Goal: Task Accomplishment & Management: Use online tool/utility

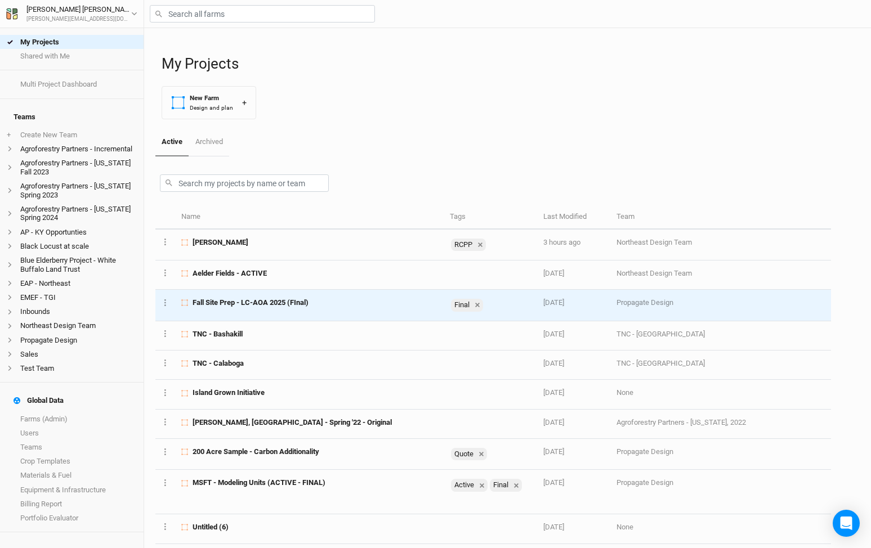
click at [269, 298] on span "Fall Site Prep - LC-AOA 2025 (FInal)" at bounding box center [250, 303] width 116 height 10
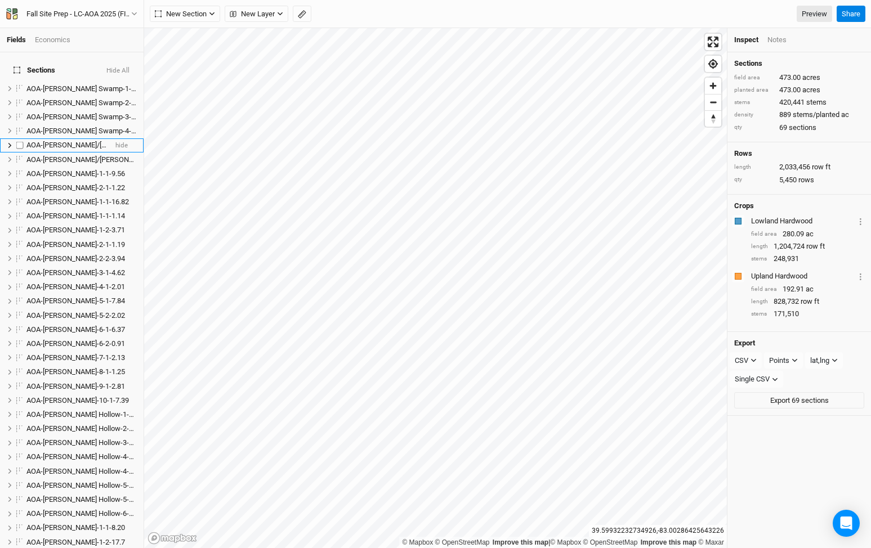
click at [80, 141] on span "AOA-[PERSON_NAME]/[PERSON_NAME]-1-1-4.26" at bounding box center [103, 145] width 155 height 8
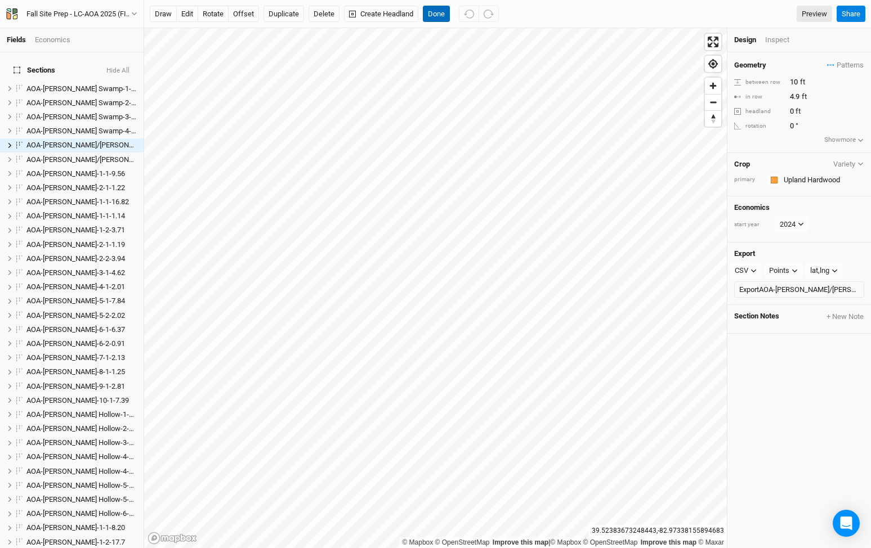
click at [439, 15] on button "Done" at bounding box center [436, 14] width 27 height 17
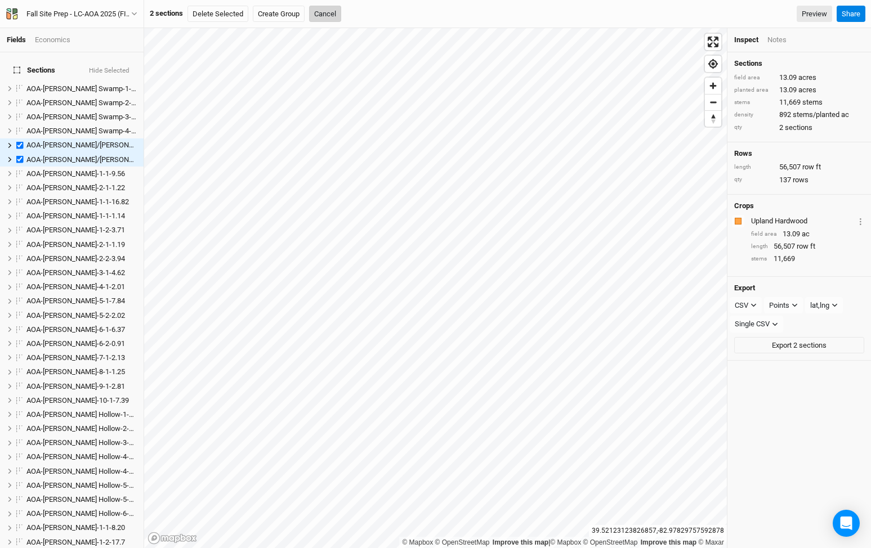
click at [330, 11] on button "Cancel" at bounding box center [325, 14] width 32 height 17
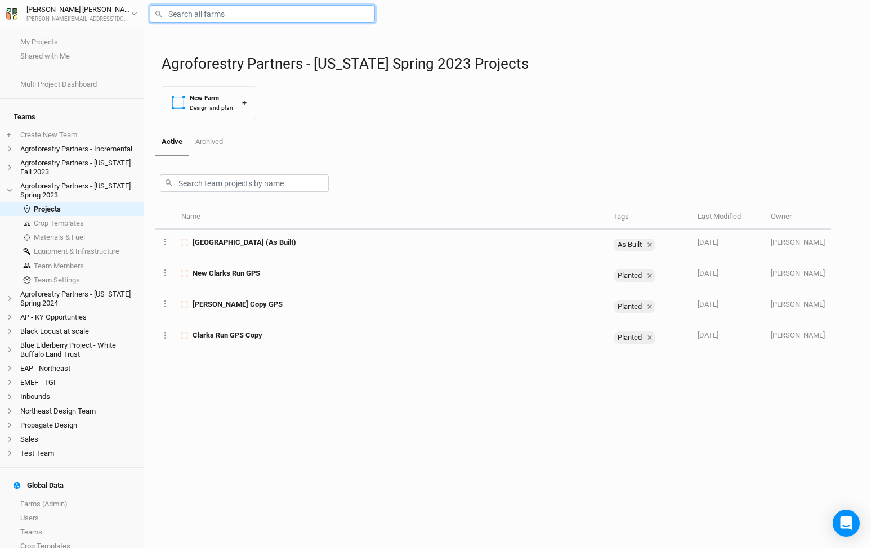
click at [207, 17] on input "text" at bounding box center [262, 13] width 225 height 17
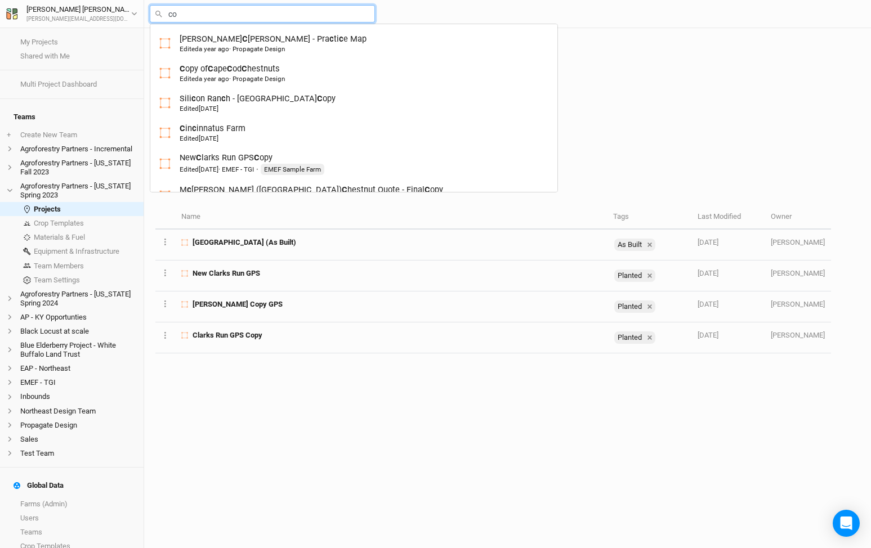
type input "cof"
type input "coffelt"
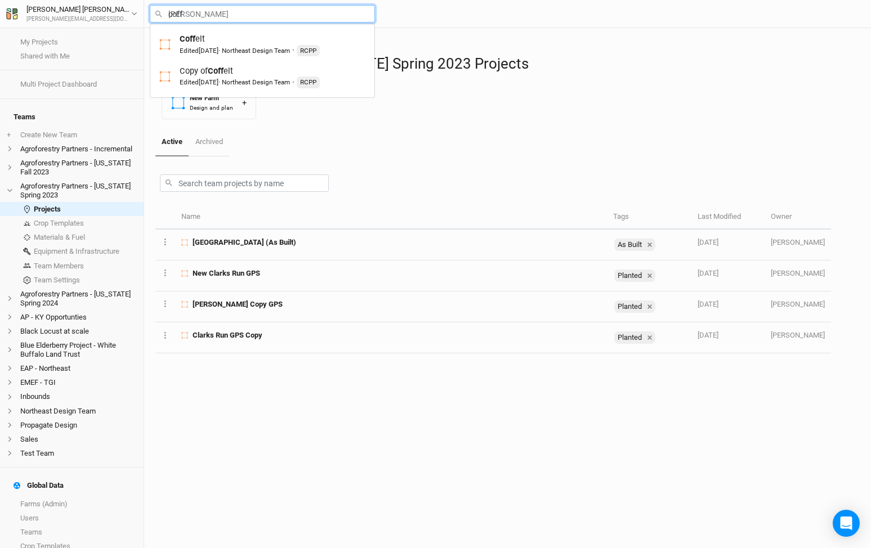
type input "coffe"
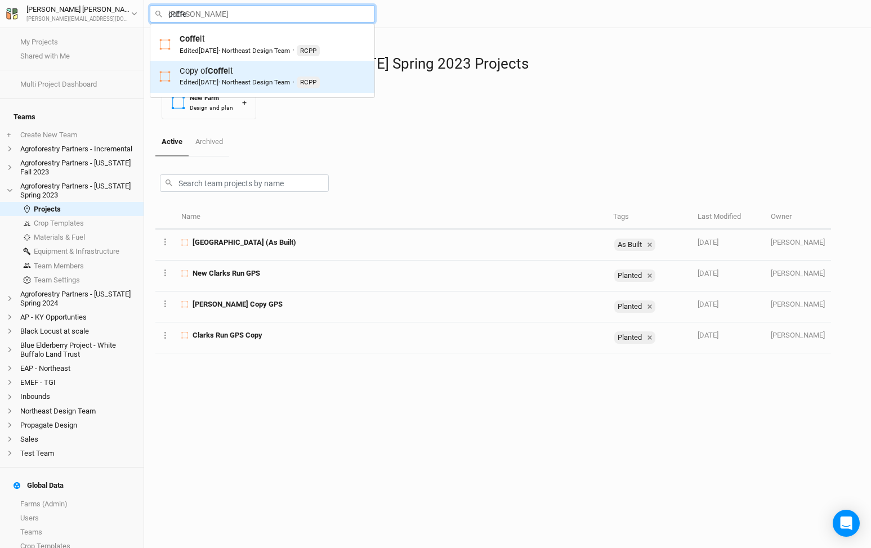
click at [220, 73] on mark "Coffe" at bounding box center [218, 71] width 20 height 10
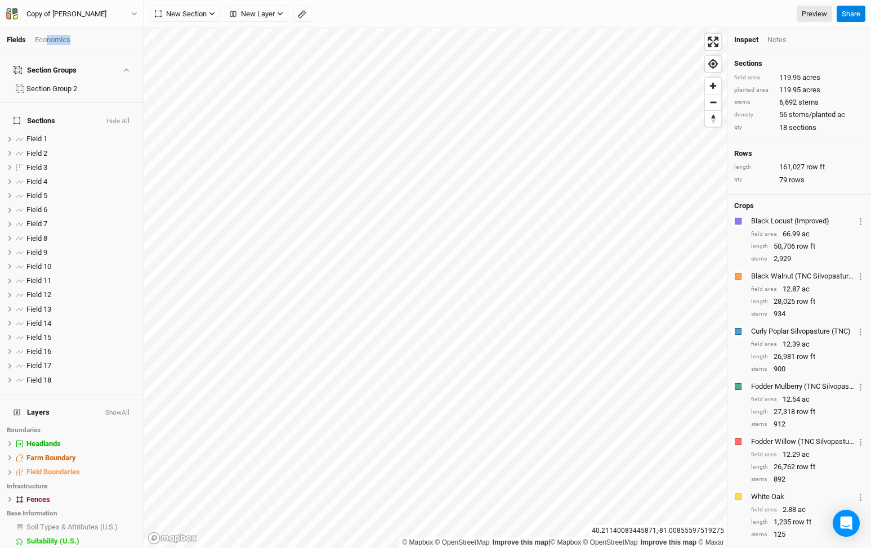
drag, startPoint x: 48, startPoint y: 42, endPoint x: 62, endPoint y: 50, distance: 16.6
click at [62, 49] on div "Fields Economics" at bounding box center [72, 40] width 144 height 24
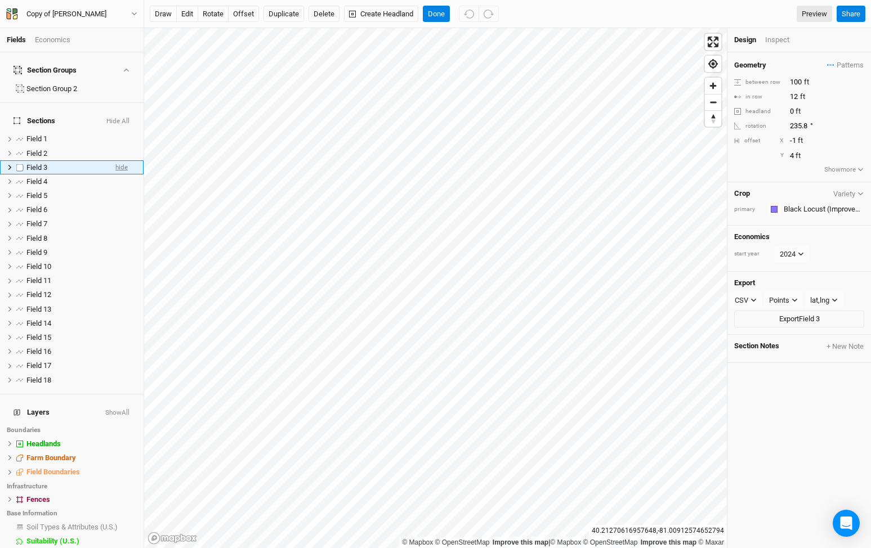
click at [124, 160] on span "hide" at bounding box center [121, 167] width 12 height 14
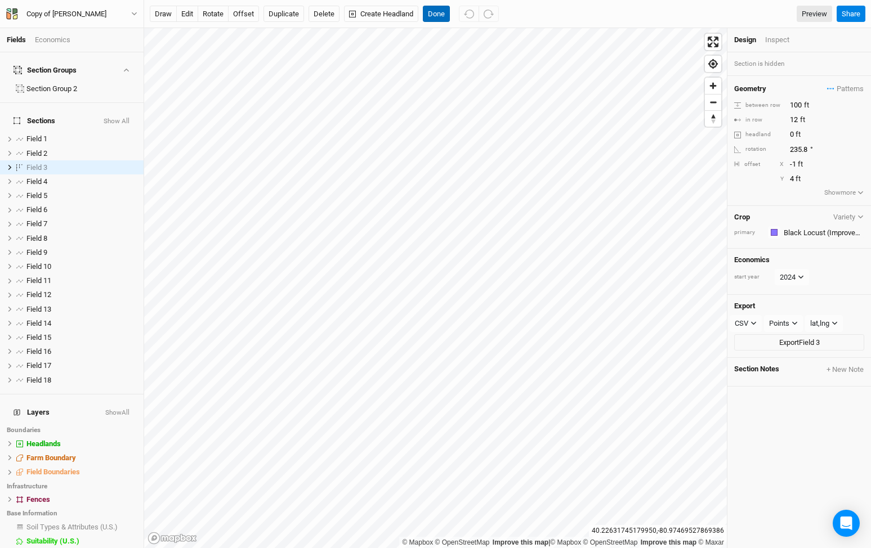
click at [439, 14] on button "Done" at bounding box center [436, 14] width 27 height 17
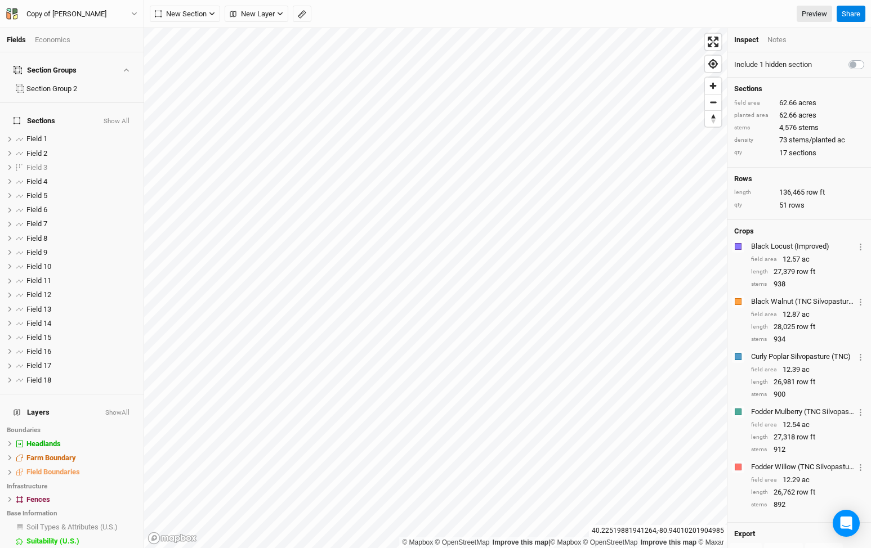
click at [868, 58] on label at bounding box center [868, 58] width 0 height 0
click at [851, 61] on input "checkbox" at bounding box center [852, 63] width 9 height 11
click at [856, 59] on input "checkbox" at bounding box center [852, 63] width 9 height 11
click at [868, 58] on label at bounding box center [868, 58] width 0 height 0
click at [855, 60] on input "checkbox" at bounding box center [852, 63] width 9 height 11
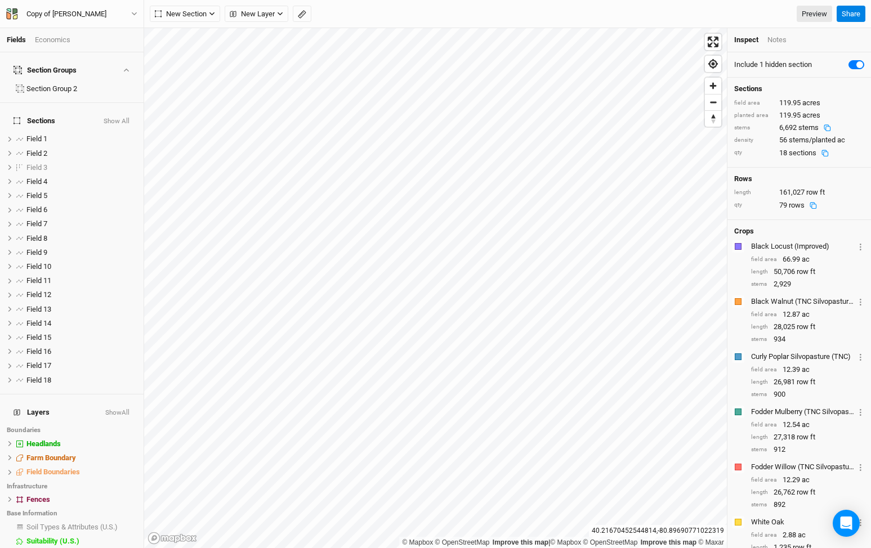
click at [868, 58] on label at bounding box center [868, 58] width 0 height 0
click at [855, 60] on input "checkbox" at bounding box center [852, 63] width 9 height 11
checkbox input "false"
click at [121, 160] on span "show" at bounding box center [120, 167] width 16 height 14
